Goal: Task Accomplishment & Management: Complete application form

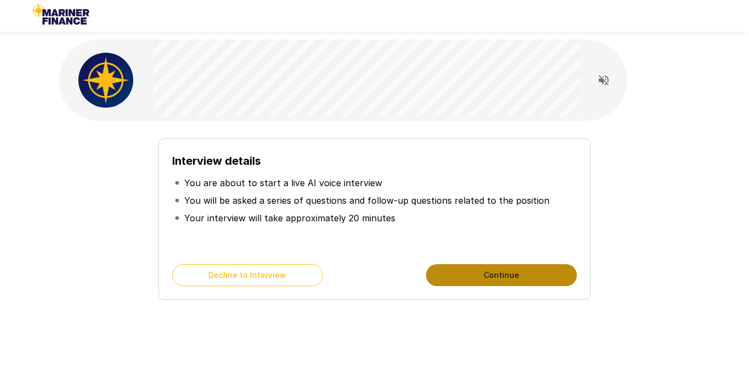
click at [454, 284] on button "Continue" at bounding box center [501, 275] width 151 height 22
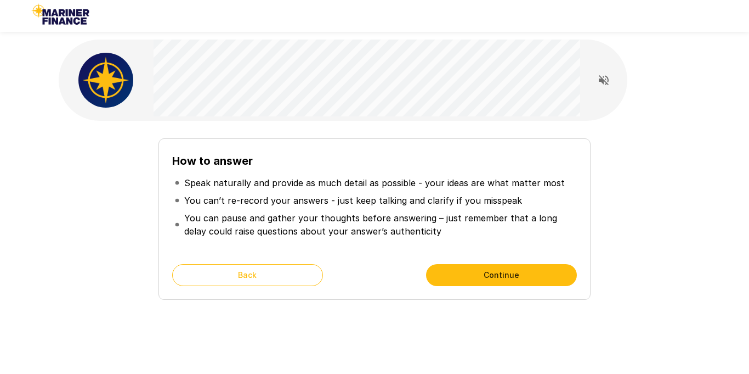
click at [454, 284] on button "Continue" at bounding box center [501, 275] width 151 height 22
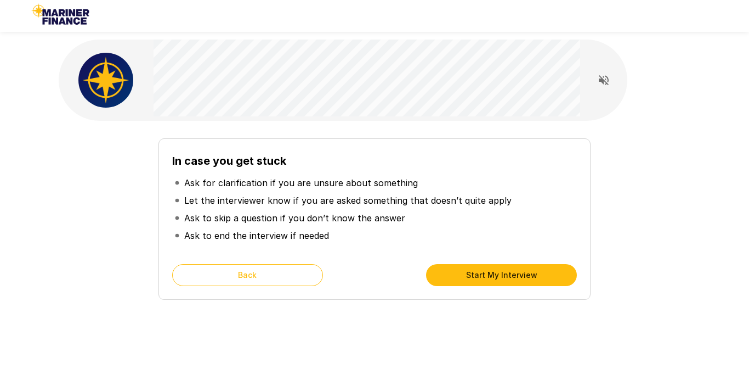
click at [454, 284] on button "Start My Interview" at bounding box center [501, 275] width 151 height 22
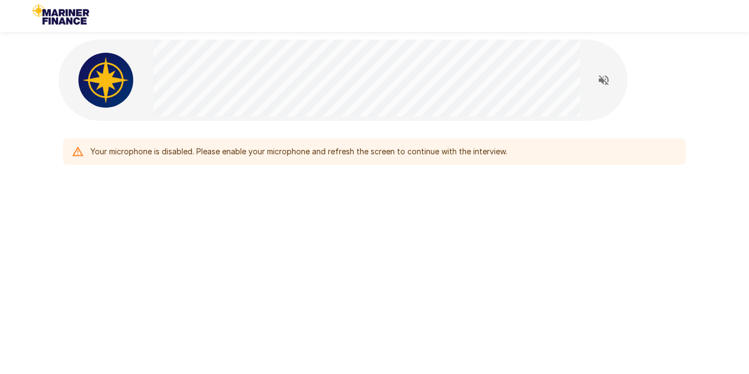
click at [386, 157] on div "Your microphone is disabled. Please enable your microphone and refresh the scre…" at bounding box center [299, 152] width 417 height 20
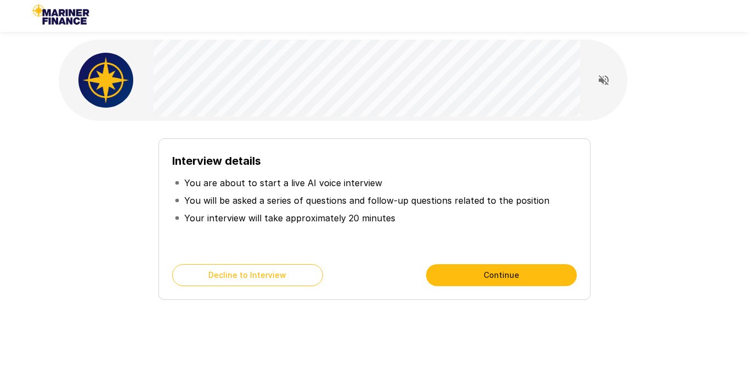
click at [484, 284] on button "Continue" at bounding box center [501, 275] width 151 height 22
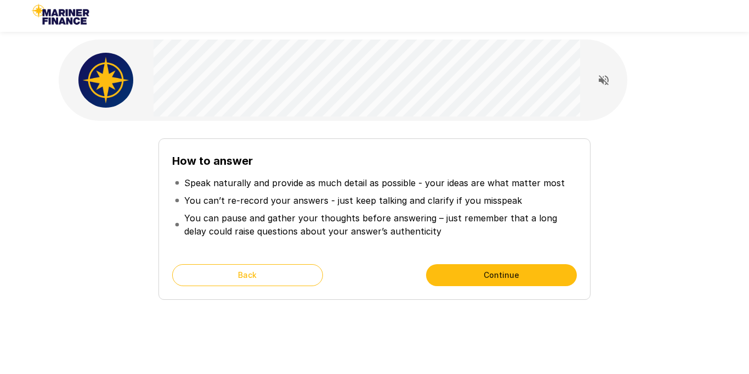
click at [484, 284] on button "Continue" at bounding box center [501, 275] width 151 height 22
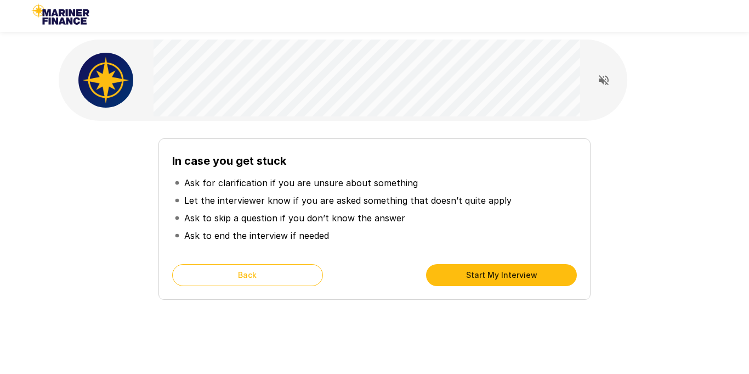
click at [484, 284] on button "Start My Interview" at bounding box center [501, 275] width 151 height 22
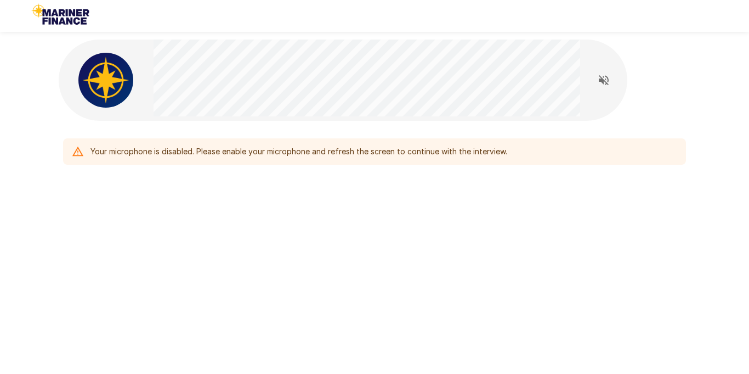
click at [515, 284] on div "Your microphone is disabled. Please enable your microphone and refresh the scre…" at bounding box center [374, 187] width 749 height 374
click at [409, 153] on div "Your microphone is disabled. Please enable your microphone and refresh the scre…" at bounding box center [299, 152] width 417 height 20
click at [386, 228] on div "Your microphone is disabled. Please enable your microphone and refresh the scre…" at bounding box center [375, 128] width 658 height 257
click at [604, 78] on icon "Read questions aloud" at bounding box center [603, 80] width 13 height 13
click at [511, 122] on div "Your microphone is disabled. Please enable your microphone and refresh the scre…" at bounding box center [375, 145] width 632 height 48
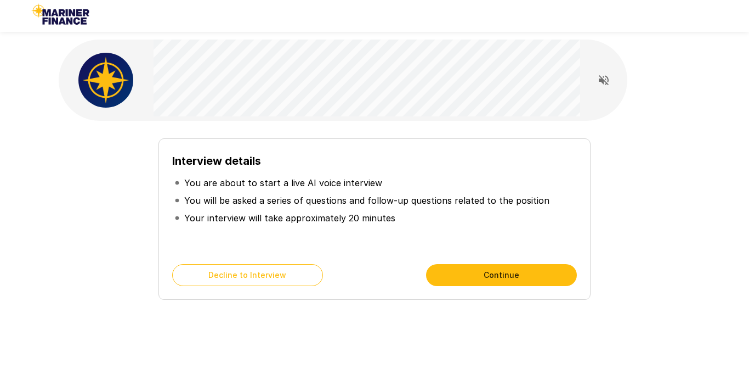
click at [525, 271] on button "Continue" at bounding box center [501, 275] width 151 height 22
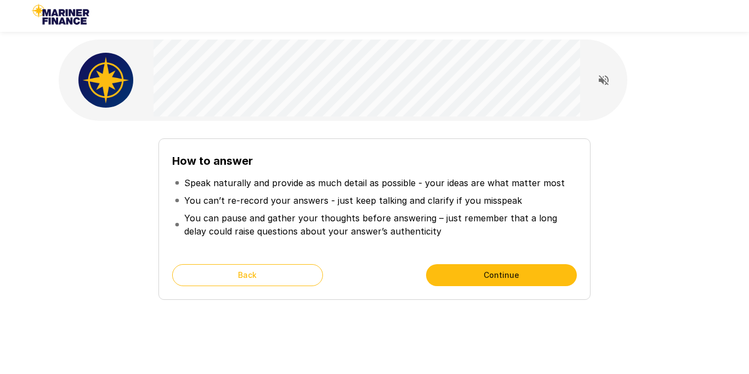
click at [525, 271] on button "Continue" at bounding box center [501, 275] width 151 height 22
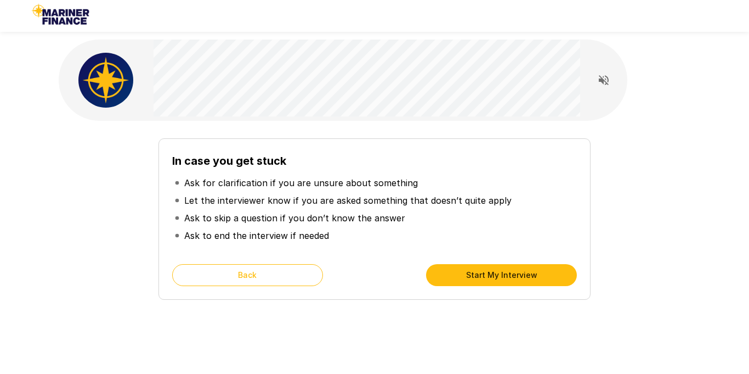
click at [525, 271] on button "Start My Interview" at bounding box center [501, 275] width 151 height 22
